Goal: Task Accomplishment & Management: Manage account settings

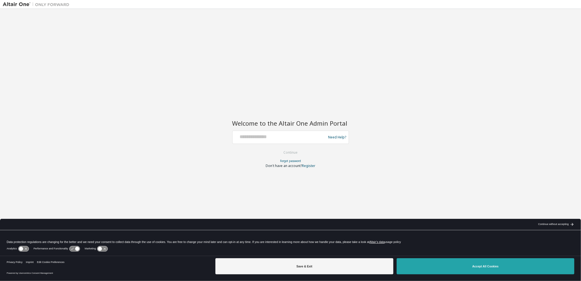
click at [457, 265] on button "Accept All Cookies" at bounding box center [485, 266] width 178 height 16
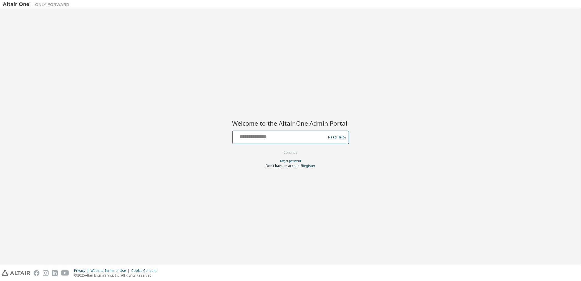
click at [295, 137] on input "text" at bounding box center [280, 136] width 91 height 8
type input "**********"
click at [277, 148] on button "Continue" at bounding box center [290, 152] width 26 height 8
